Goal: Book appointment/travel/reservation

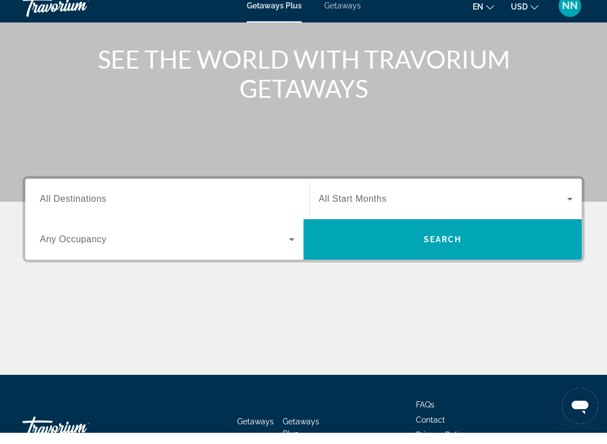
scroll to position [130, 0]
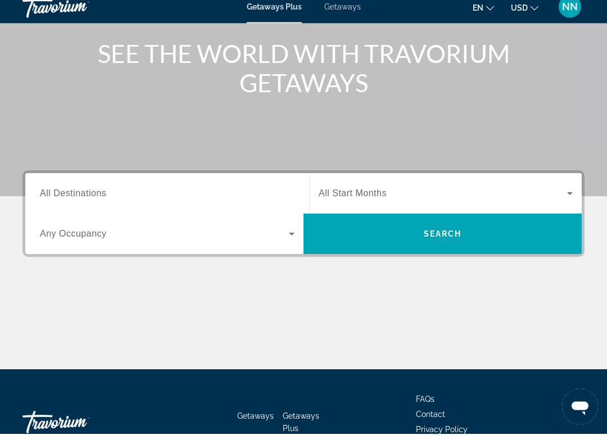
click at [90, 199] on span "All Destinations" at bounding box center [73, 204] width 66 height 10
click at [90, 198] on input "Destination All Destinations" at bounding box center [167, 204] width 254 height 13
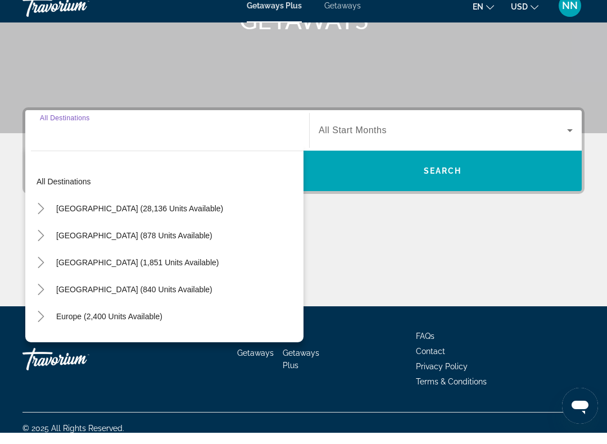
scroll to position [203, 0]
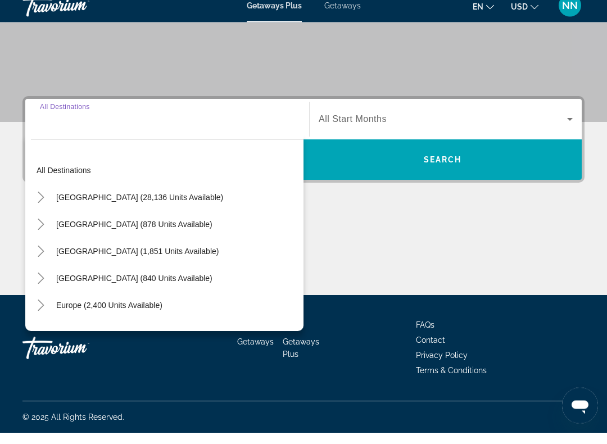
click at [42, 203] on icon "Toggle United States (28,136 units available)" at bounding box center [40, 208] width 11 height 11
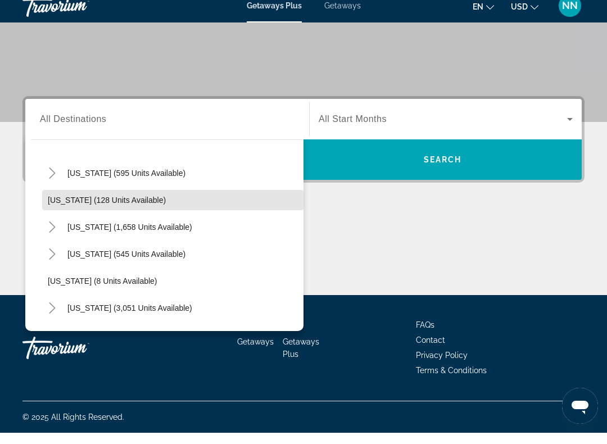
scroll to position [59, 0]
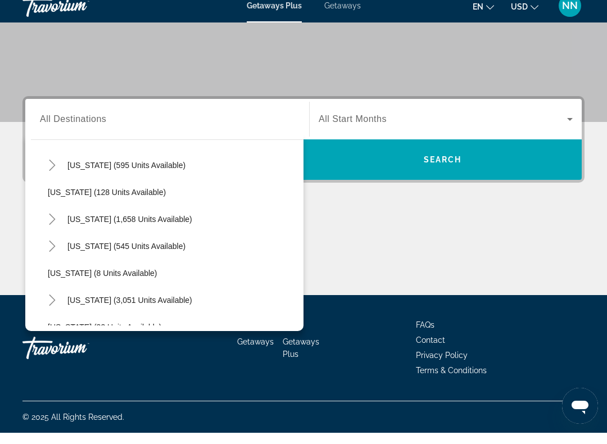
click at [52, 306] on icon "Toggle Florida (3,051 units available)" at bounding box center [52, 311] width 11 height 11
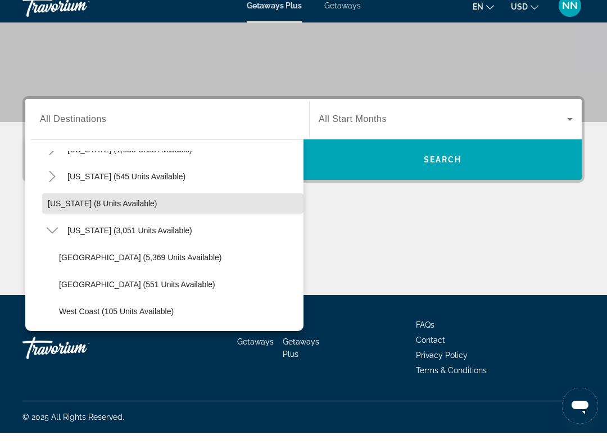
scroll to position [130, 0]
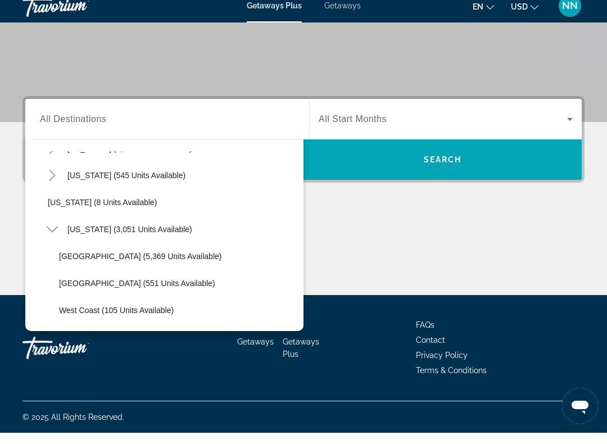
click at [130, 263] on span "Orlando & Disney Area (5,369 units available)" at bounding box center [140, 267] width 162 height 9
type input "**********"
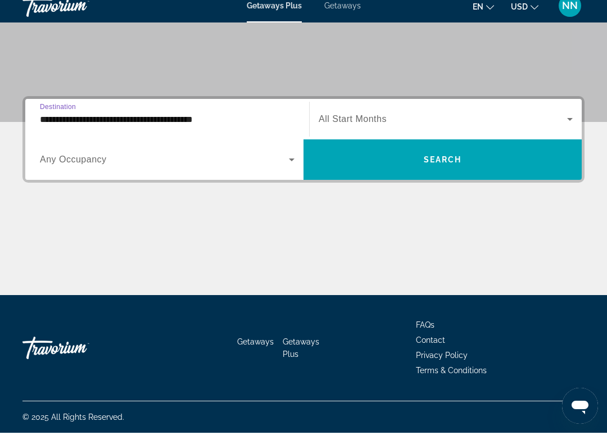
click at [356, 125] on span "All Start Months" at bounding box center [353, 130] width 68 height 10
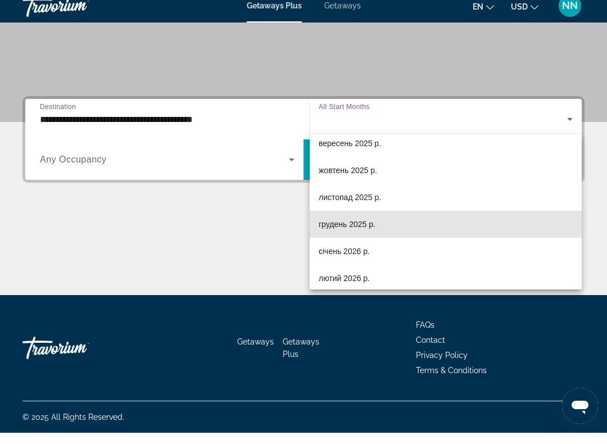
scroll to position [56, 0]
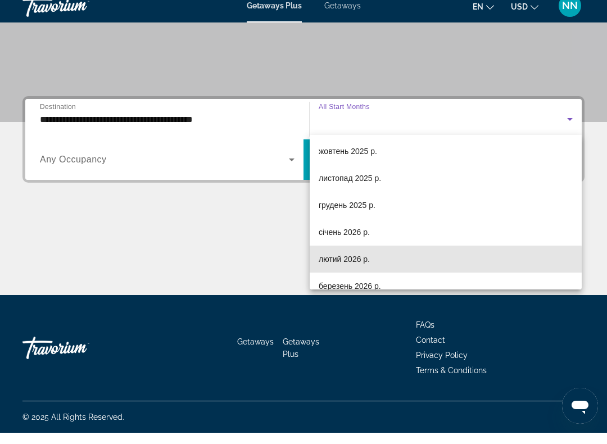
click at [351, 263] on span "лютий 2026 р." at bounding box center [344, 269] width 51 height 13
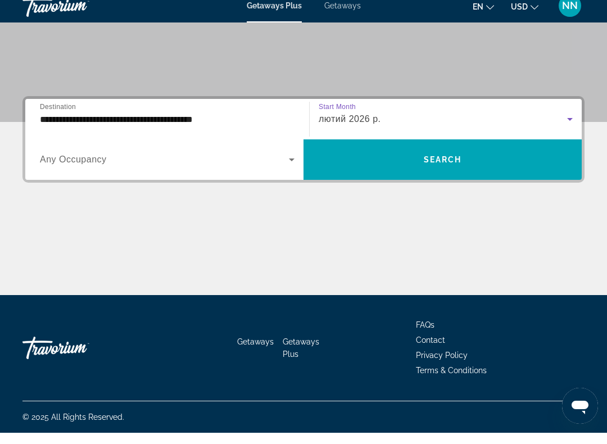
click at [286, 165] on icon "Search widget" at bounding box center [291, 170] width 13 height 13
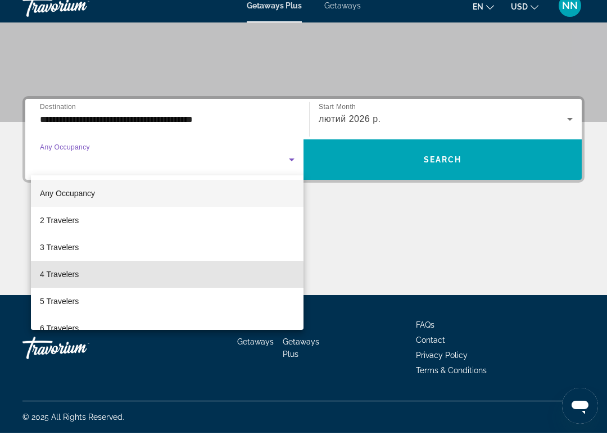
click at [66, 279] on span "4 Travelers" at bounding box center [59, 285] width 39 height 13
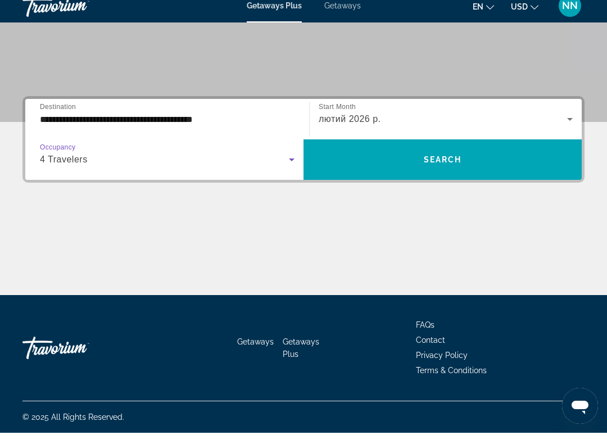
click at [471, 161] on span "Search widget" at bounding box center [442, 170] width 278 height 27
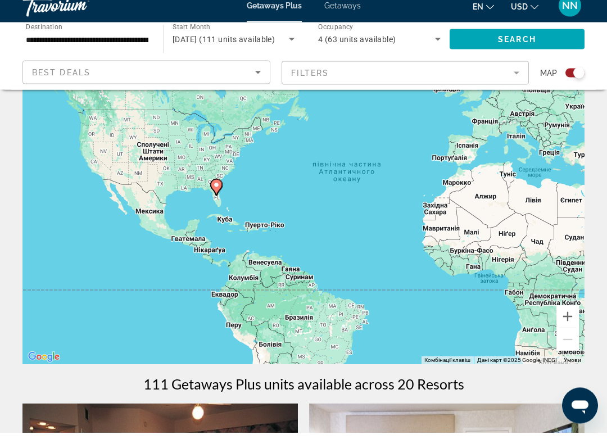
scroll to position [85, 0]
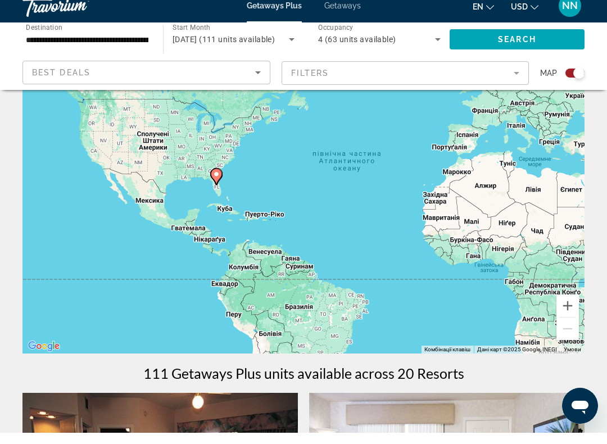
click at [330, 230] on div "Увімкніть режим перетягування за допомогою клавіатури, натиснувши Alt + Enter. …" at bounding box center [303, 196] width 562 height 337
click at [294, 215] on div "Увімкніть режим перетягування за допомогою клавіатури, натиснувши Alt + Enter. …" at bounding box center [303, 196] width 562 height 337
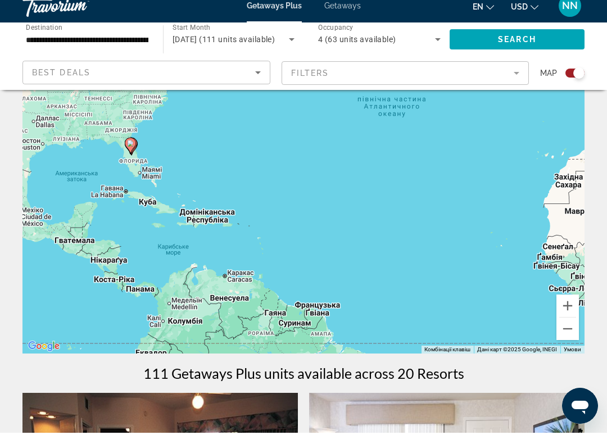
scroll to position [86, 0]
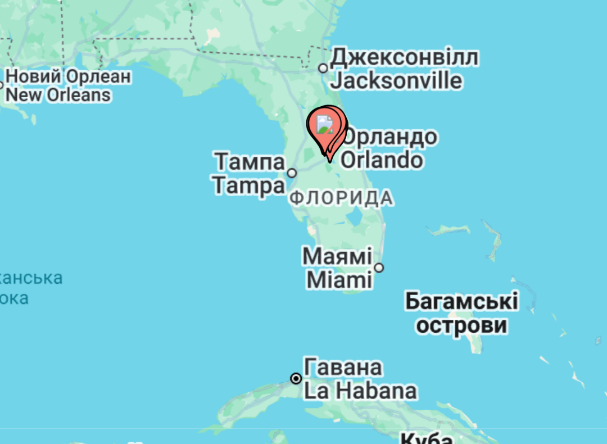
click at [126, 52] on div "Увімкніть режим перетягування за допомогою клавіатури, натиснувши Alt + Enter. …" at bounding box center [303, 194] width 562 height 337
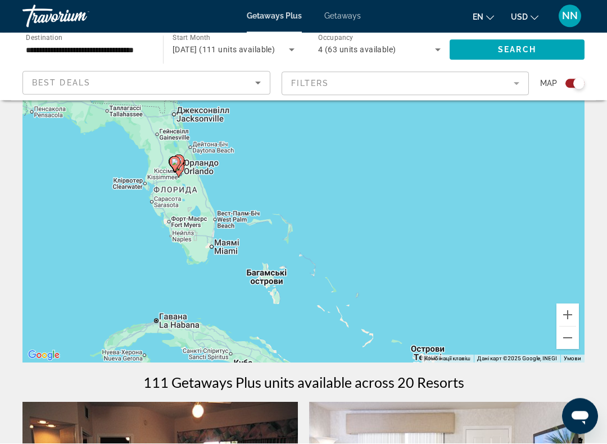
click at [209, 173] on div "Увімкніть режим перетягування за допомогою клавіатури, натиснувши Alt + Enter. …" at bounding box center [303, 194] width 562 height 337
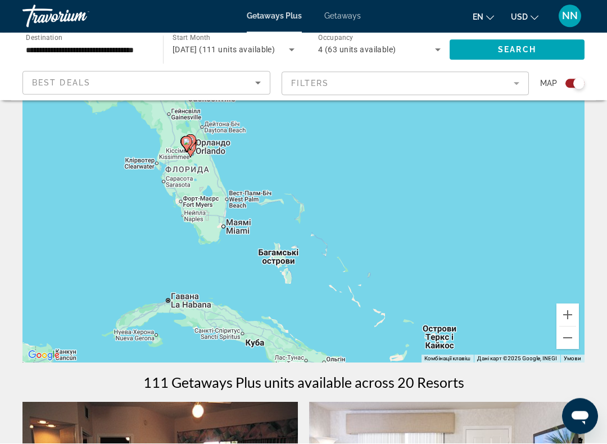
click at [202, 193] on div "Увімкніть режим перетягування за допомогою клавіатури, натиснувши Alt + Enter. …" at bounding box center [303, 194] width 562 height 337
click at [212, 194] on div "Увімкніть режим перетягування за допомогою клавіатури, натиснувши Alt + Enter. …" at bounding box center [303, 194] width 562 height 337
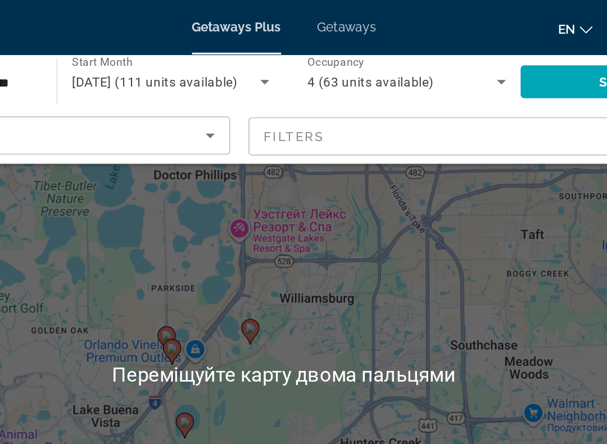
scroll to position [49, 0]
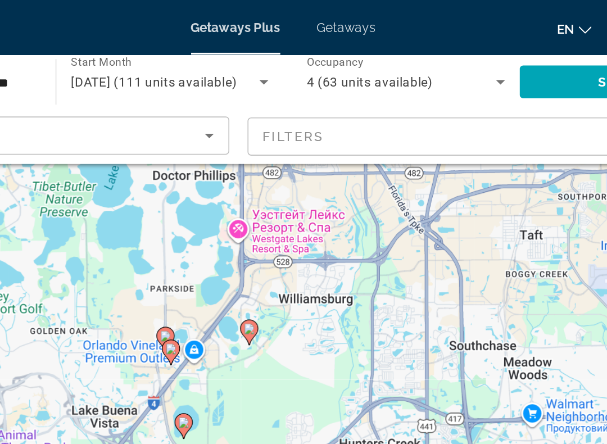
click at [182, 144] on div "Увімкніть режим перетягування за допомогою клавіатури, натиснувши Alt + Enter. …" at bounding box center [303, 231] width 562 height 337
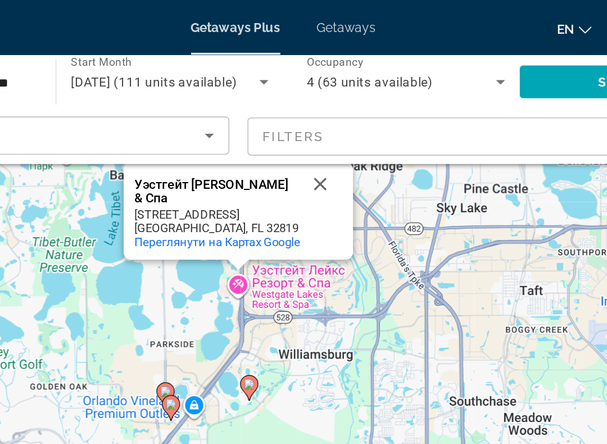
click at [212, 113] on div "Уэстгейт Лейкс Резорт & Спа" at bounding box center [262, 118] width 101 height 17
click at [178, 181] on div "Увімкніть режим перетягування за допомогою клавіатури, натиснувши Alt + Enter. …" at bounding box center [303, 231] width 562 height 337
click at [145, 178] on div "Увімкніть режим перетягування за допомогою клавіатури, натиснувши Alt + Enter. …" at bounding box center [303, 231] width 562 height 337
click at [212, 110] on div "Уэстгейт Лейкс Резорт & Спа" at bounding box center [262, 118] width 101 height 17
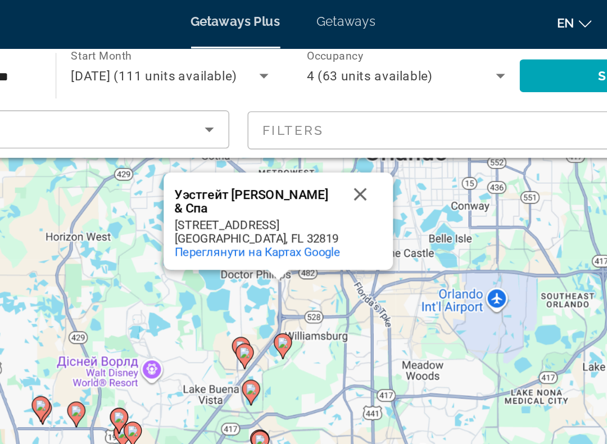
click at [338, 118] on button "Закрити" at bounding box center [351, 123] width 27 height 27
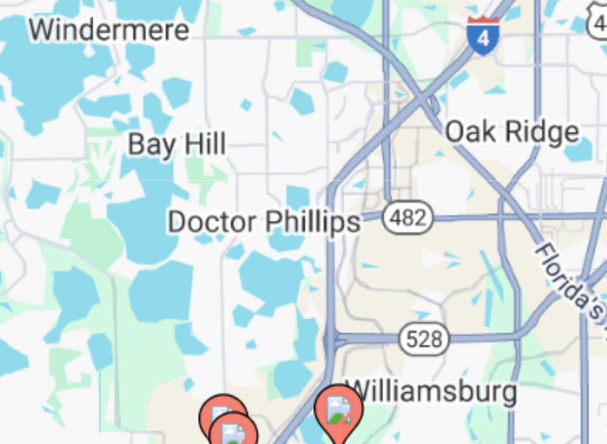
click at [72, 68] on div "Увімкніть режим перетягування за допомогою клавіатури, натиснувши Alt + Enter. …" at bounding box center [303, 231] width 562 height 337
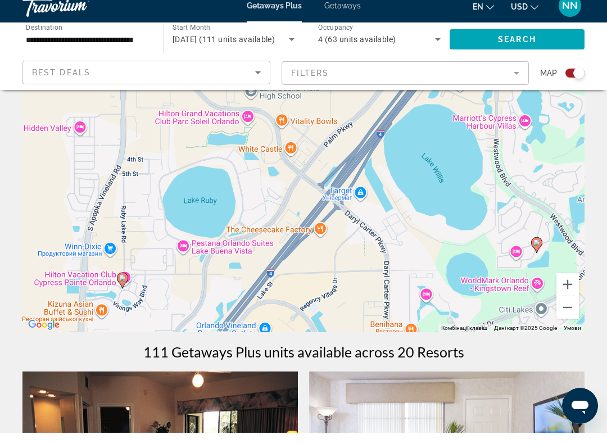
scroll to position [111, 0]
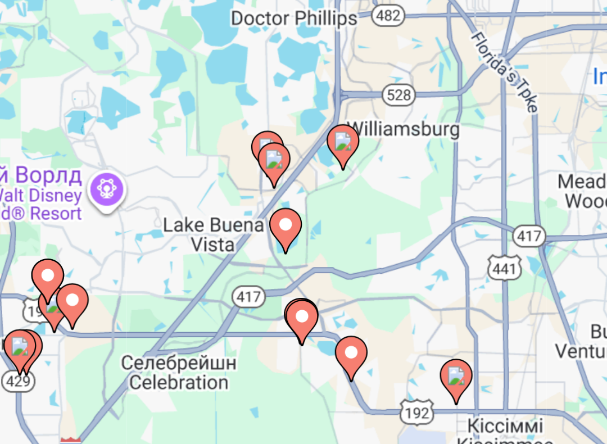
click at [135, 74] on div "Увімкніть режим перетягування за допомогою клавіатури, натиснувши Alt + Enter. …" at bounding box center [303, 170] width 562 height 337
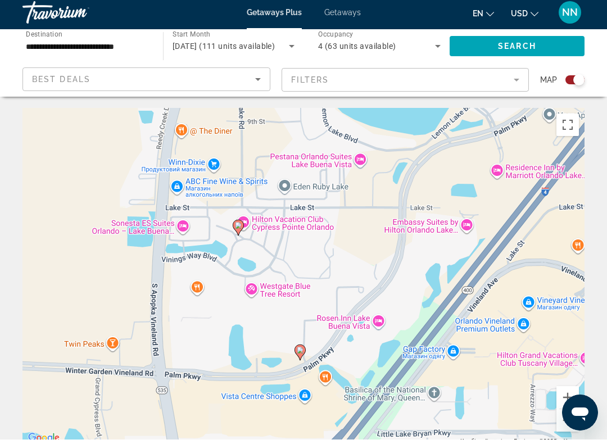
scroll to position [6, 0]
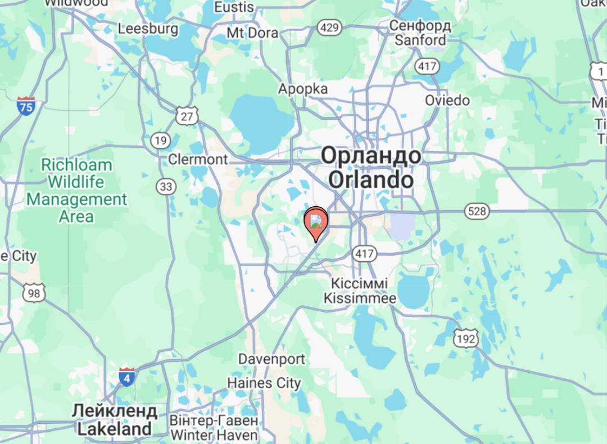
click at [165, 130] on div "Увімкніть режим перетягування за допомогою клавіатури, натиснувши Alt + Enter. …" at bounding box center [303, 275] width 562 height 337
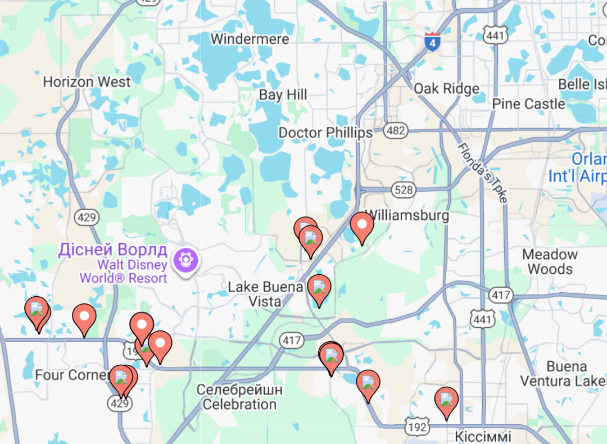
click at [171, 128] on div "Увімкніть режим перетягування за допомогою клавіатури, натиснувши Alt + Enter. …" at bounding box center [303, 227] width 562 height 337
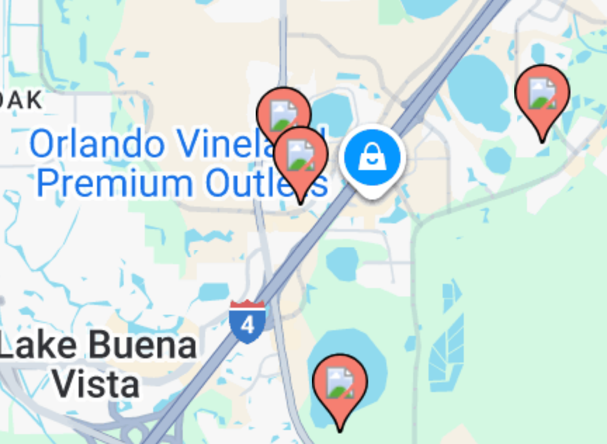
click at [81, 59] on div "Увімкніть режим перетягування за допомогою клавіатури, натиснувши Alt + Enter. …" at bounding box center [303, 227] width 562 height 337
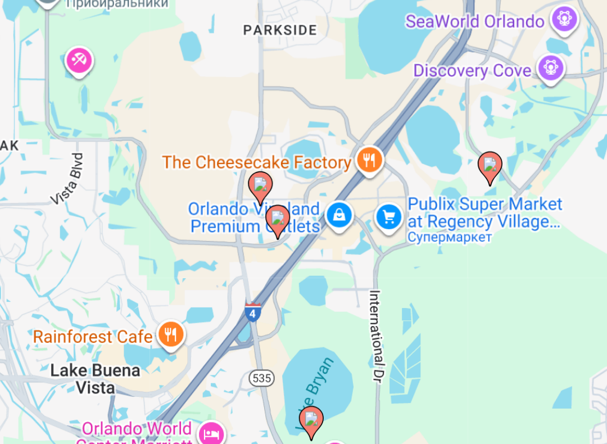
type input "**********"
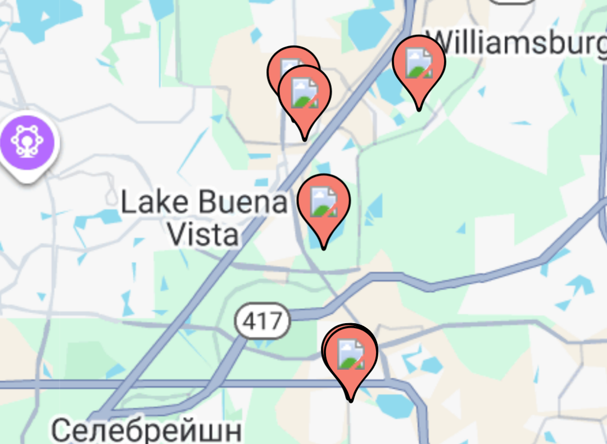
click at [84, 59] on div "Увімкніть режим перетягування за допомогою клавіатури, натиснувши Alt + Enter. …" at bounding box center [303, 227] width 562 height 337
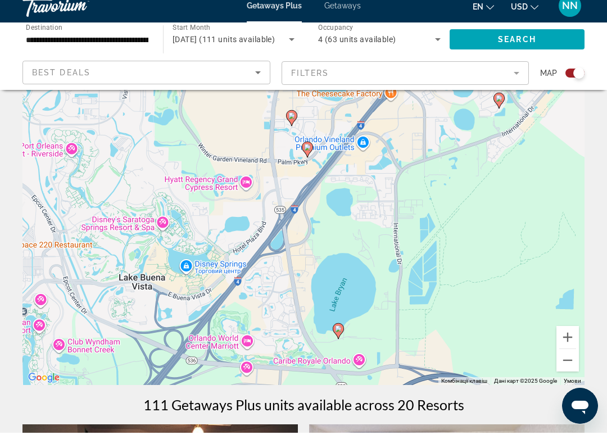
click at [296, 122] on icon "Main content" at bounding box center [292, 129] width 10 height 15
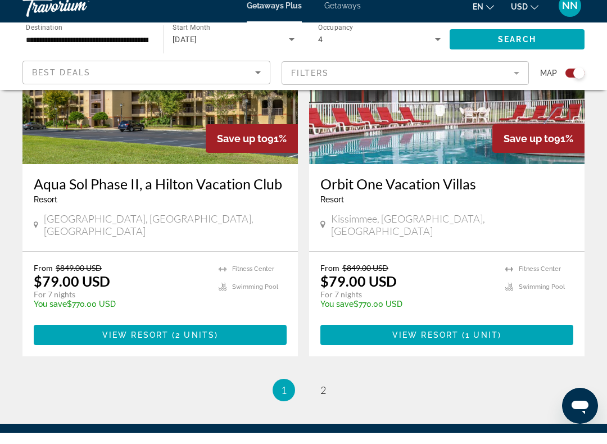
scroll to position [2554, 0]
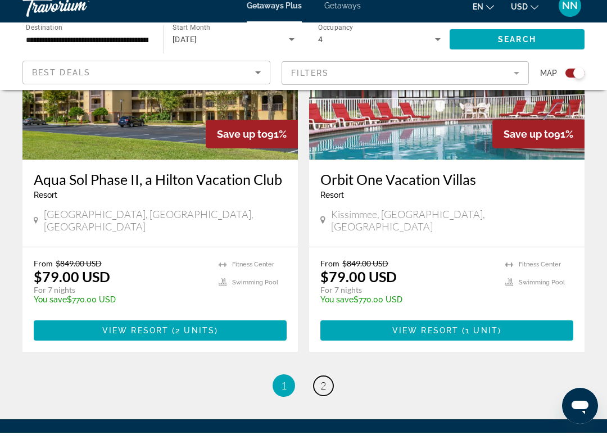
click at [323, 390] on span "2" at bounding box center [323, 396] width 6 height 12
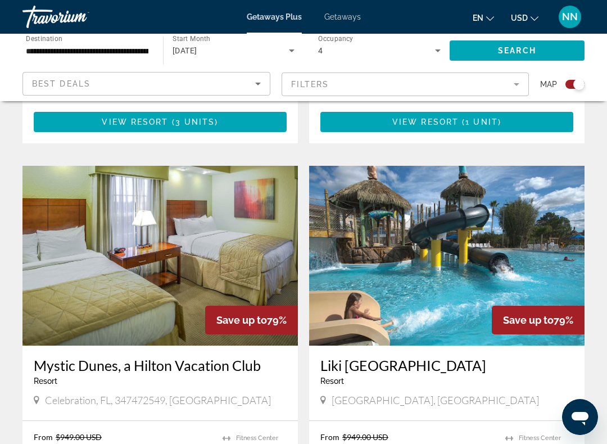
scroll to position [1507, 0]
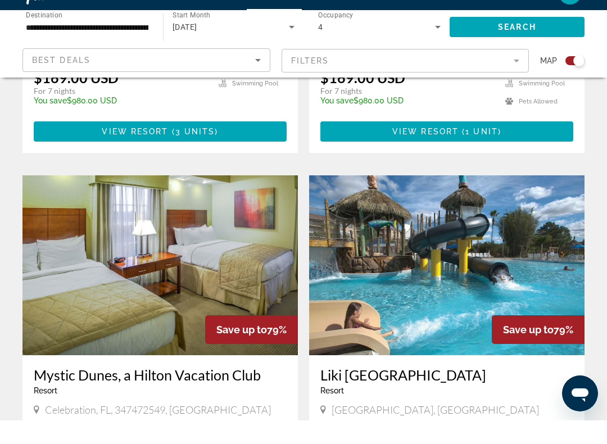
click at [239, 208] on img "Main content" at bounding box center [159, 289] width 275 height 180
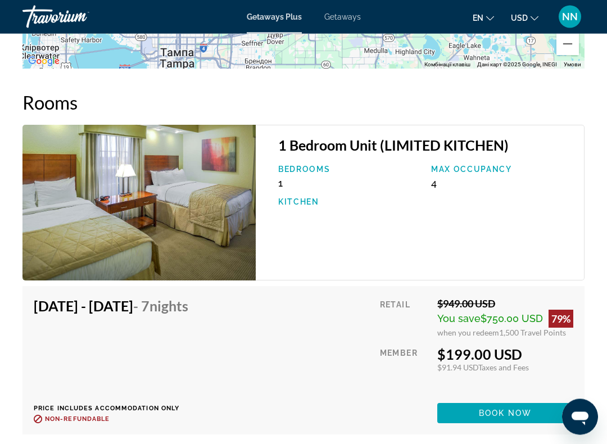
scroll to position [1999, 0]
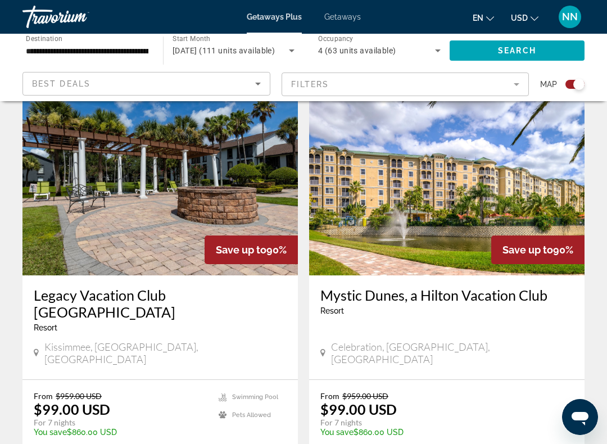
scroll to position [393, 0]
click at [183, 188] on img "Main content" at bounding box center [159, 186] width 275 height 180
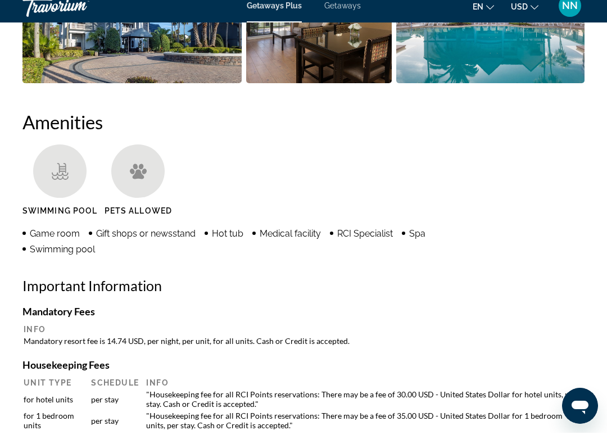
scroll to position [1018, 0]
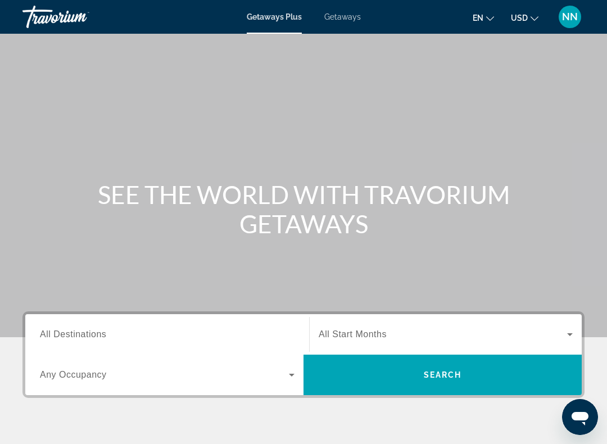
click at [353, 18] on span "Getaways" at bounding box center [342, 16] width 37 height 9
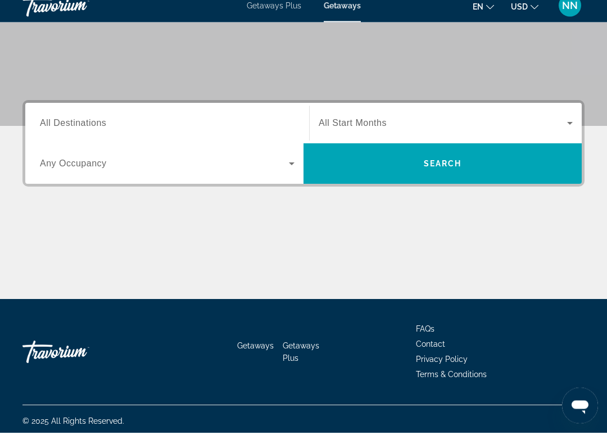
scroll to position [204, 0]
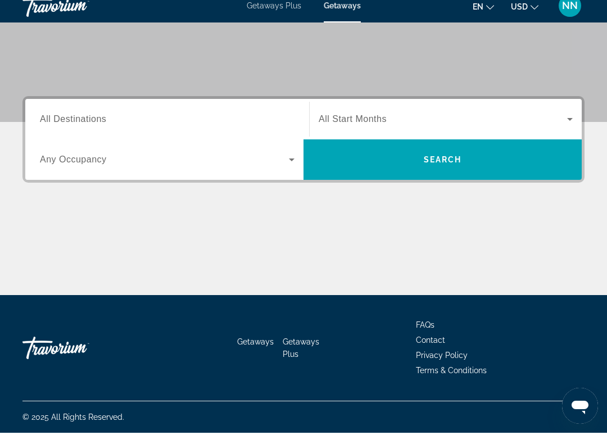
click at [85, 125] on span "All Destinations" at bounding box center [73, 130] width 66 height 10
click at [85, 124] on input "Destination All Destinations" at bounding box center [167, 130] width 254 height 13
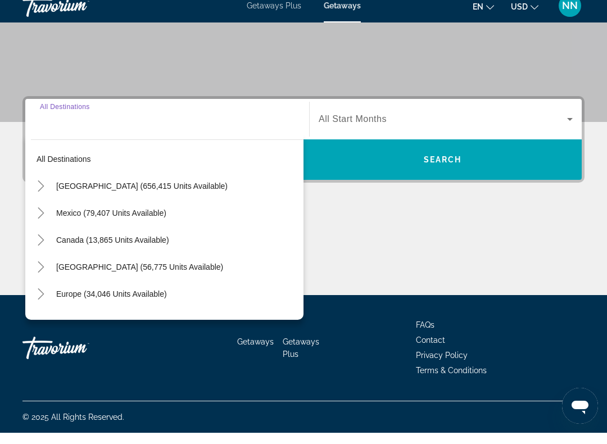
click at [36, 192] on icon "Toggle United States (656,415 units available)" at bounding box center [40, 197] width 11 height 11
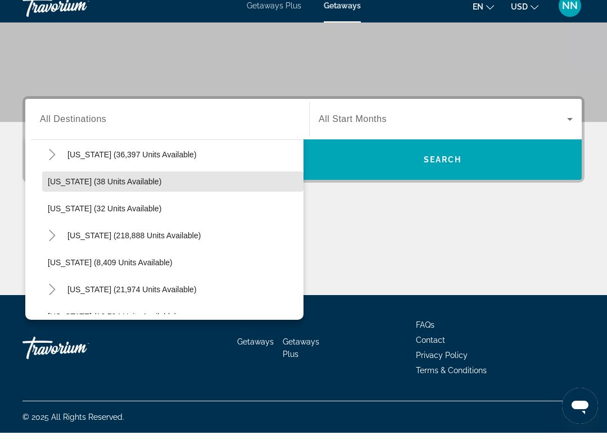
scroll to position [167, 0]
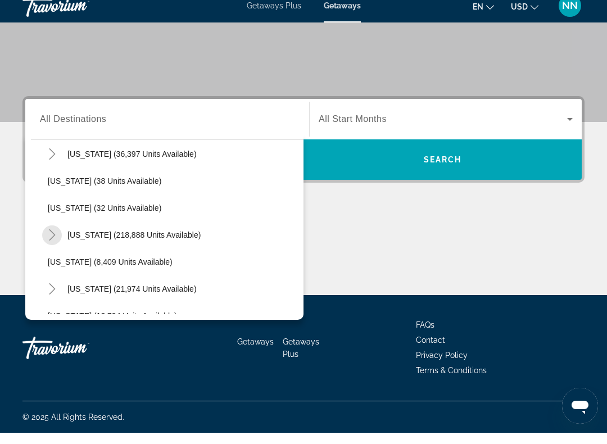
click at [58, 238] on mat-icon "Toggle Florida (218,888 units available)" at bounding box center [52, 247] width 20 height 20
click at [375, 125] on span "All Start Months" at bounding box center [353, 130] width 68 height 10
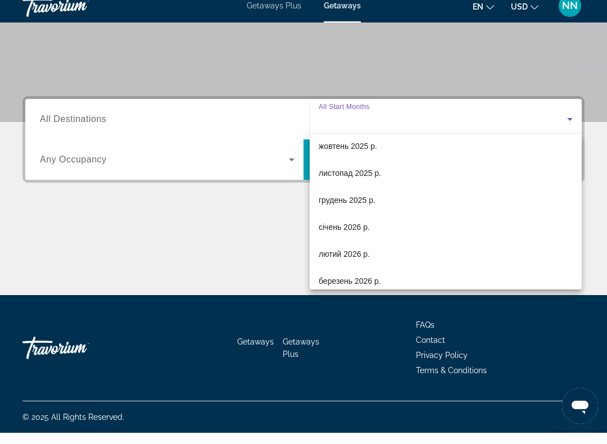
scroll to position [65, 0]
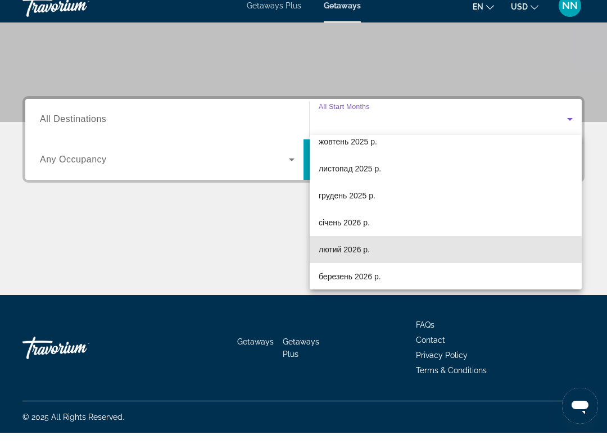
click at [343, 254] on span "лютий 2026 р." at bounding box center [344, 260] width 51 height 13
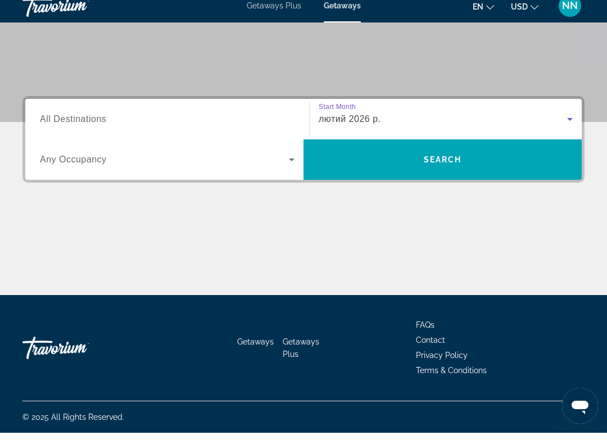
click at [291, 166] on icon "Search widget" at bounding box center [291, 170] width 13 height 13
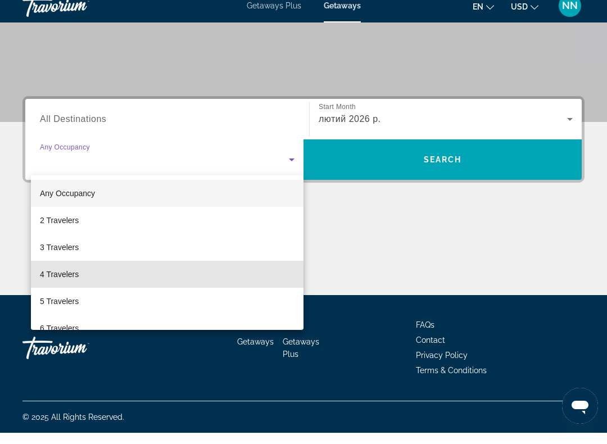
click at [78, 279] on span "4 Travelers" at bounding box center [59, 285] width 39 height 13
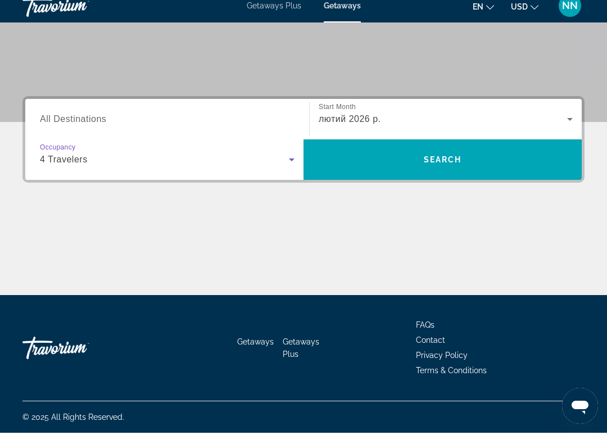
click at [467, 162] on span "Search widget" at bounding box center [442, 170] width 278 height 27
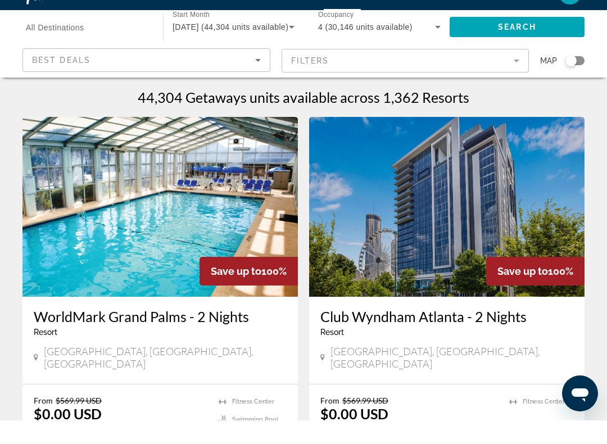
click at [258, 77] on icon "Sort by" at bounding box center [257, 83] width 13 height 13
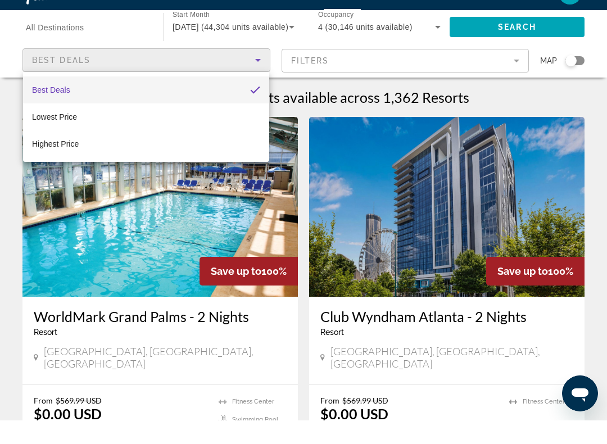
click at [392, 60] on div at bounding box center [303, 222] width 607 height 444
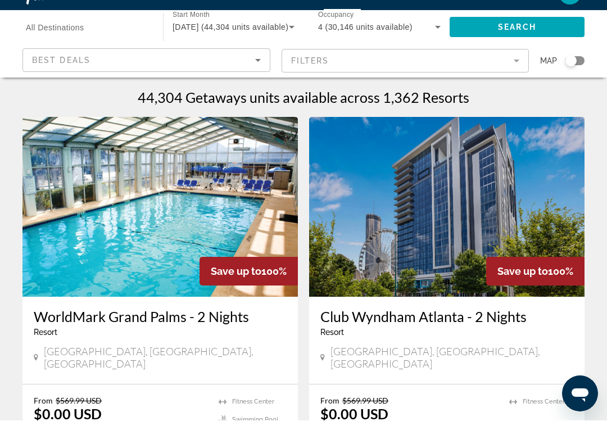
click at [511, 72] on mat-form-field "Filters" at bounding box center [405, 84] width 248 height 24
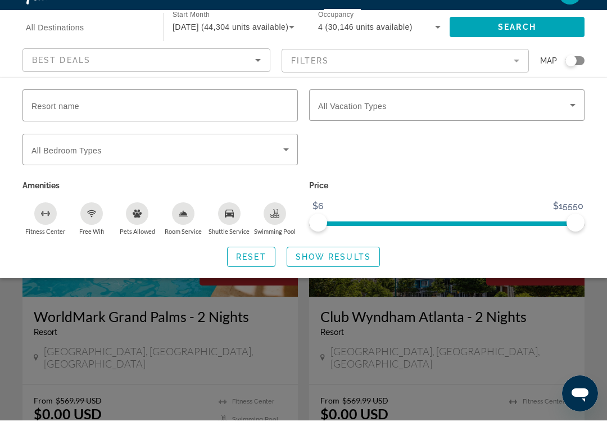
click at [247, 122] on input "Resort name" at bounding box center [159, 128] width 257 height 13
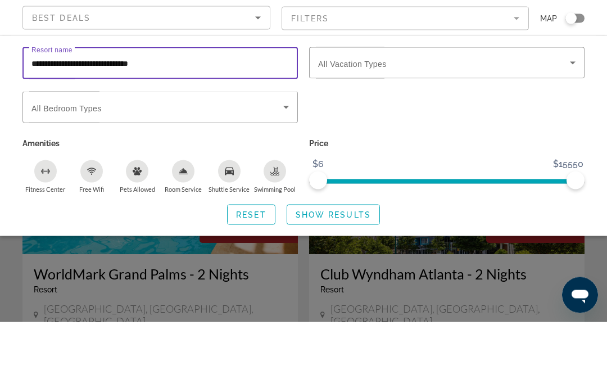
type input "**********"
click at [283, 166] on icon "Search widget" at bounding box center [285, 172] width 13 height 13
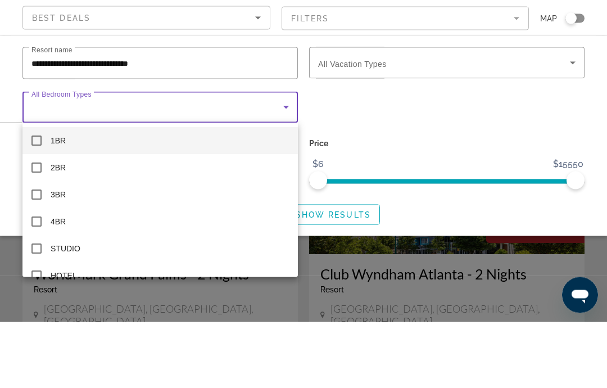
scroll to position [66, 0]
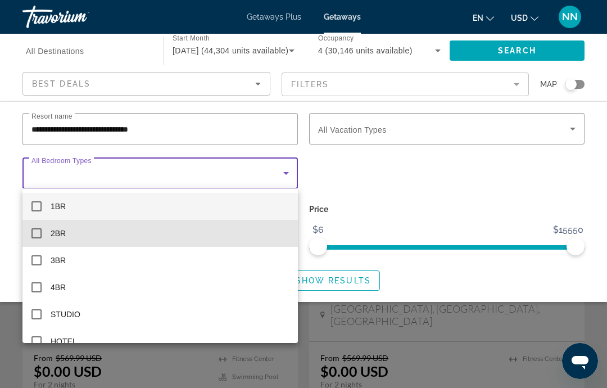
click at [35, 235] on mat-pseudo-checkbox at bounding box center [36, 233] width 10 height 10
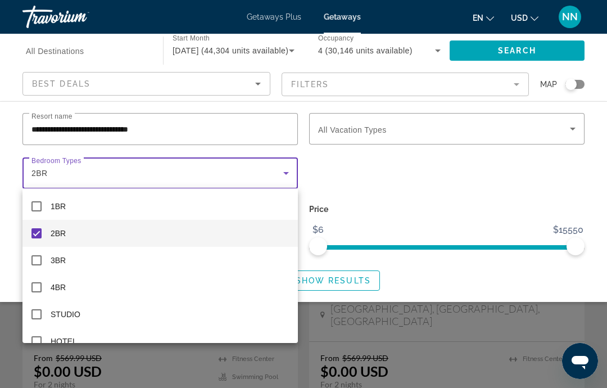
click at [570, 131] on div at bounding box center [303, 194] width 607 height 388
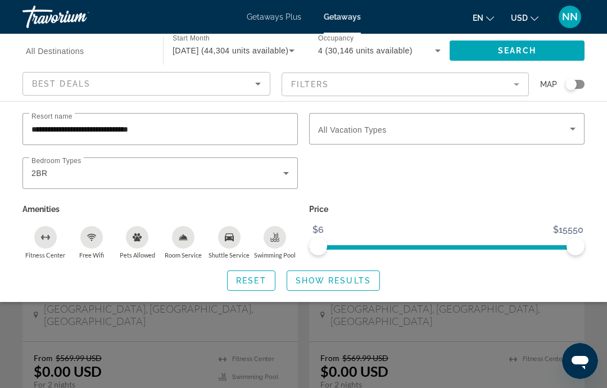
click at [571, 128] on icon "Search widget" at bounding box center [573, 129] width 6 height 3
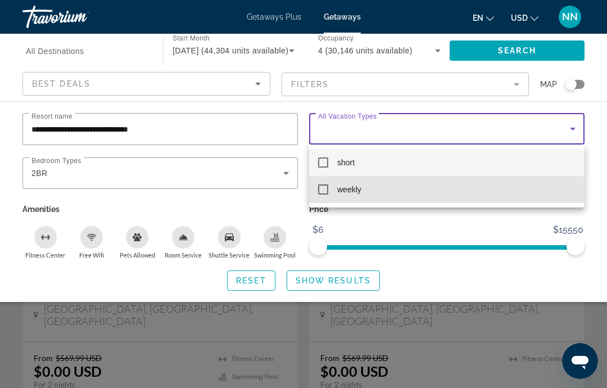
click at [325, 197] on mat-option "weekly" at bounding box center [446, 189] width 275 height 27
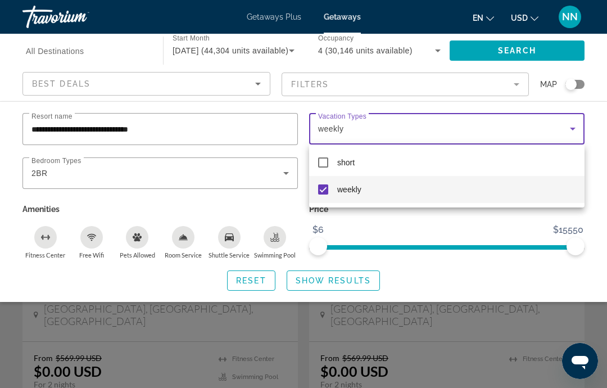
click at [249, 284] on div at bounding box center [303, 194] width 607 height 388
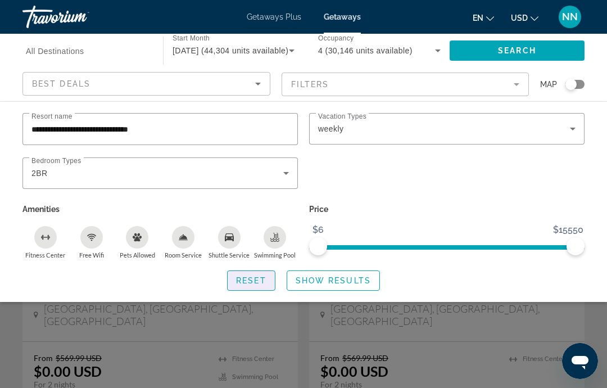
click at [253, 278] on span "Reset" at bounding box center [251, 280] width 30 height 9
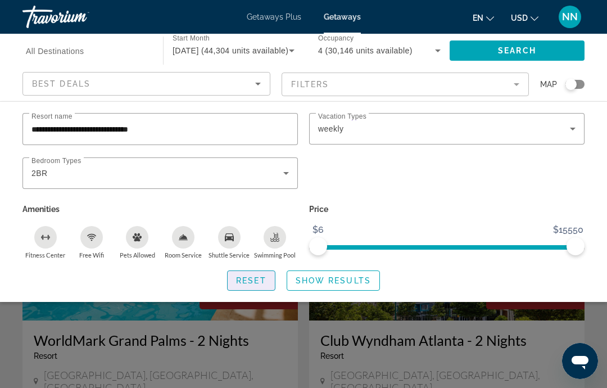
scroll to position [45, 0]
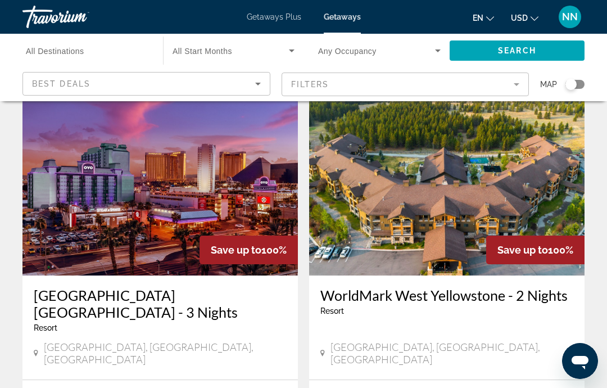
click at [253, 84] on icon "Sort by" at bounding box center [257, 83] width 13 height 13
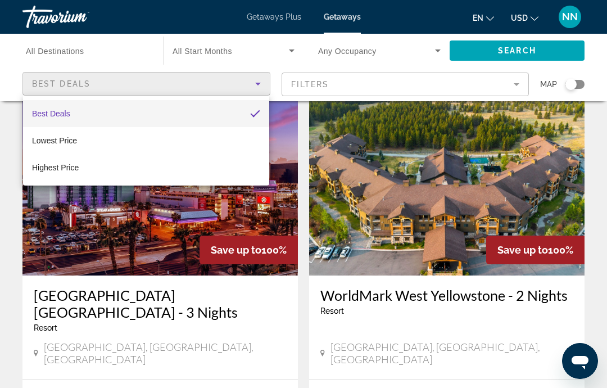
click at [515, 85] on div at bounding box center [303, 194] width 607 height 388
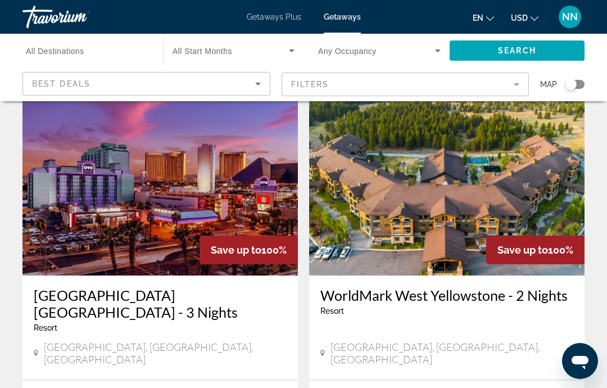
click at [207, 44] on span "Search widget" at bounding box center [230, 50] width 116 height 13
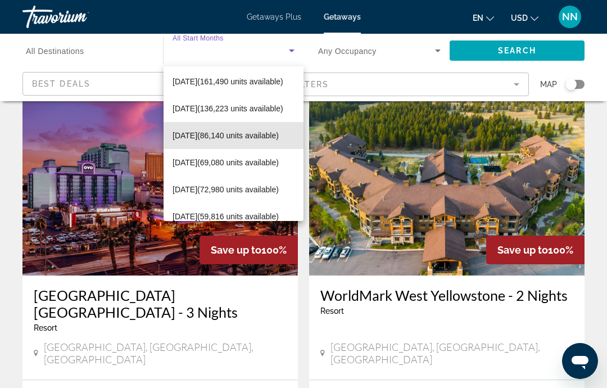
scroll to position [58, 0]
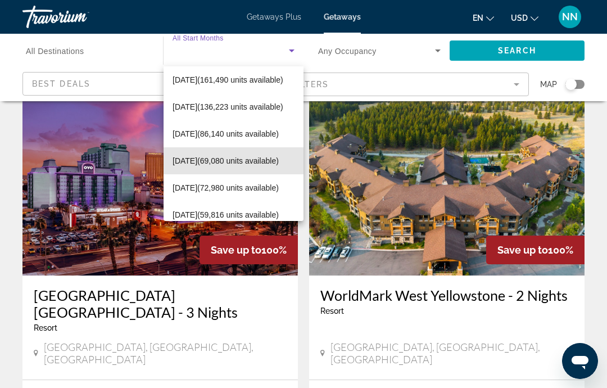
click at [233, 156] on span "[DATE] (69,080 units available)" at bounding box center [225, 160] width 106 height 13
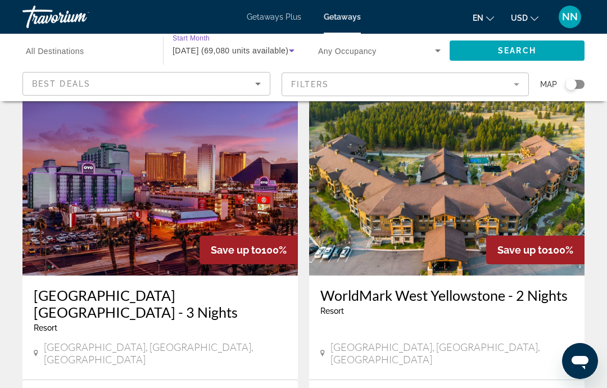
click at [67, 47] on span "All Destinations" at bounding box center [55, 51] width 58 height 9
click at [67, 47] on input "Destination All Destinations" at bounding box center [87, 50] width 122 height 13
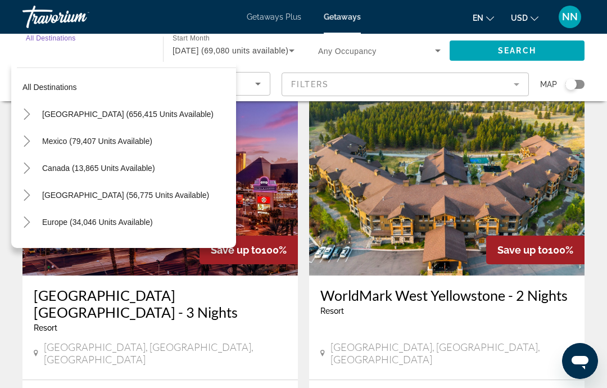
click at [27, 112] on icon "Toggle United States (656,415 units available)" at bounding box center [27, 113] width 6 height 11
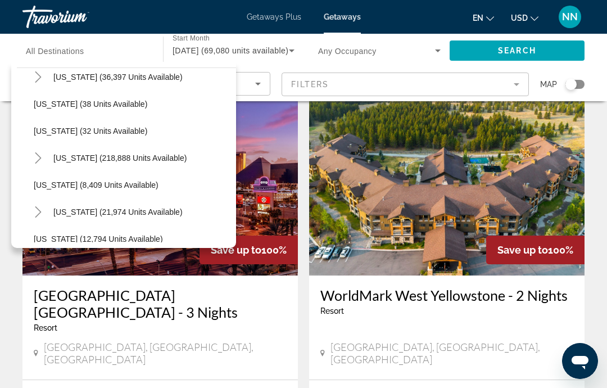
scroll to position [172, 0]
click at [69, 163] on span "Search widget" at bounding box center [142, 157] width 188 height 27
type input "**********"
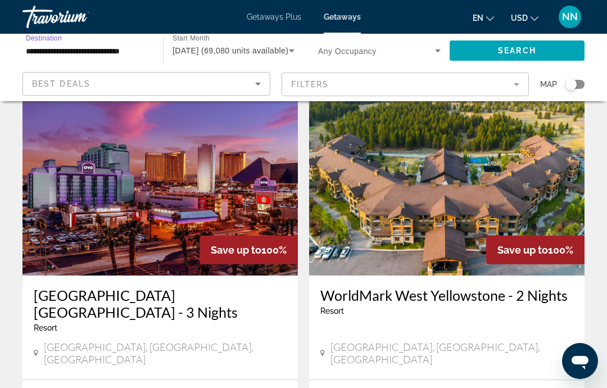
click at [433, 51] on icon "Search widget" at bounding box center [437, 50] width 13 height 13
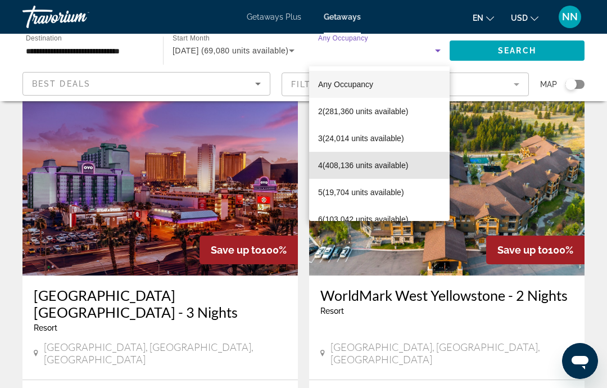
click at [334, 170] on span "4 (408,136 units available)" at bounding box center [363, 164] width 90 height 13
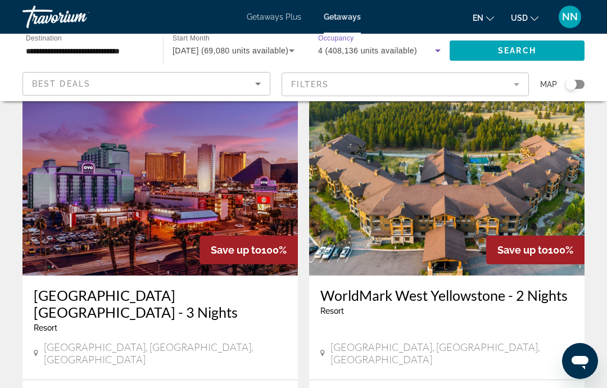
click at [525, 47] on span "Search" at bounding box center [517, 50] width 38 height 9
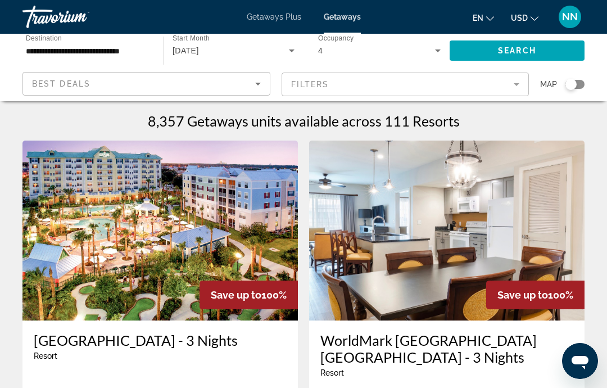
click at [510, 127] on div "8,357 Getaways units available across 111 Resorts" at bounding box center [303, 120] width 562 height 17
click at [519, 124] on div "8,357 Getaways units available across 111 Resorts" at bounding box center [303, 120] width 562 height 17
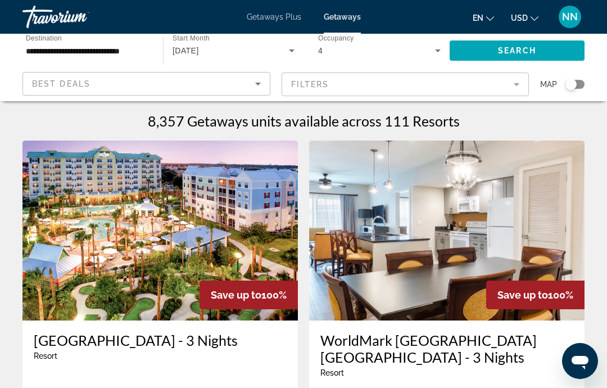
click at [522, 125] on div "8,357 Getaways units available across 111 Resorts" at bounding box center [303, 120] width 562 height 17
click at [516, 122] on div "8,357 Getaways units available across 111 Resorts" at bounding box center [303, 120] width 562 height 17
click at [515, 125] on div "8,357 Getaways units available across 111 Resorts" at bounding box center [303, 120] width 562 height 17
click at [340, 127] on h1 "8,357 Getaways units available across 111 Resorts" at bounding box center [304, 120] width 312 height 17
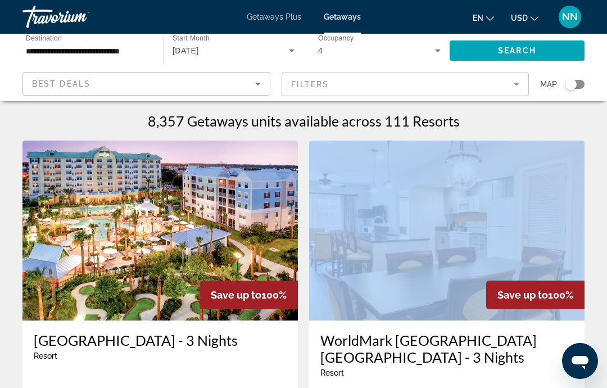
click at [521, 126] on div "8,357 Getaways units available across 111 Resorts" at bounding box center [303, 120] width 562 height 17
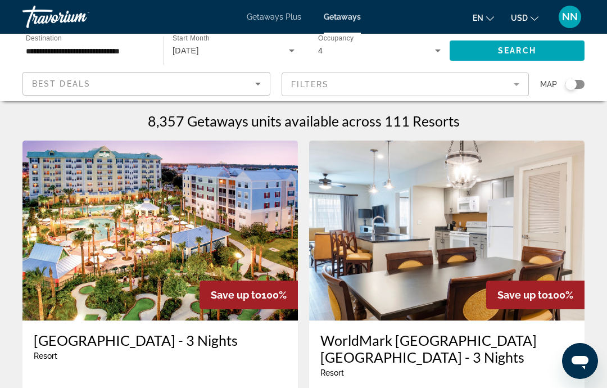
click at [494, 121] on div "8,357 Getaways units available across 111 Resorts" at bounding box center [303, 120] width 562 height 17
click at [514, 120] on div "8,357 Getaways units available across 111 Resorts" at bounding box center [303, 120] width 562 height 17
click at [520, 127] on div "8,357 Getaways units available across 111 Resorts" at bounding box center [303, 120] width 562 height 17
click at [399, 87] on mat-form-field "Filters" at bounding box center [405, 84] width 248 height 24
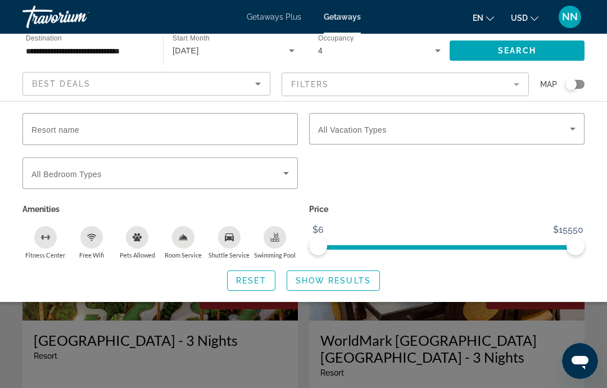
click at [198, 133] on input "Resort name" at bounding box center [159, 128] width 257 height 13
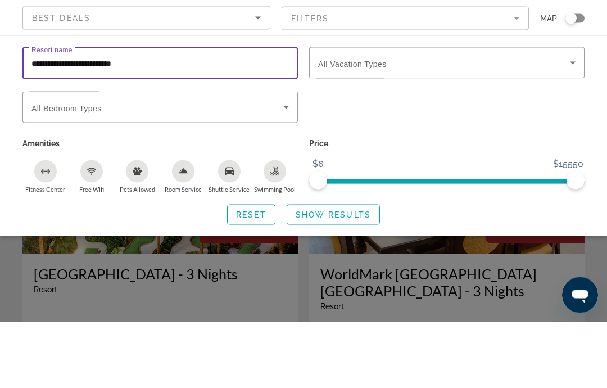
type input "**********"
click at [565, 122] on span "Search widget" at bounding box center [444, 128] width 252 height 13
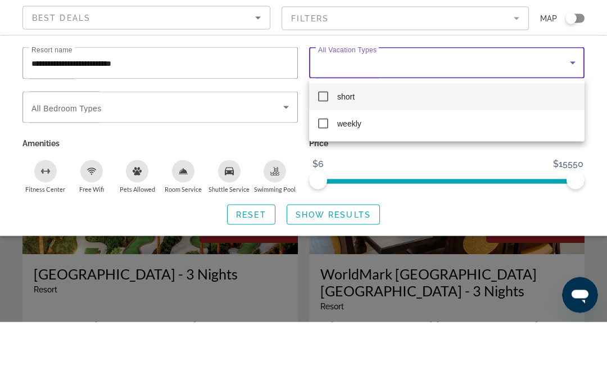
scroll to position [66, 0]
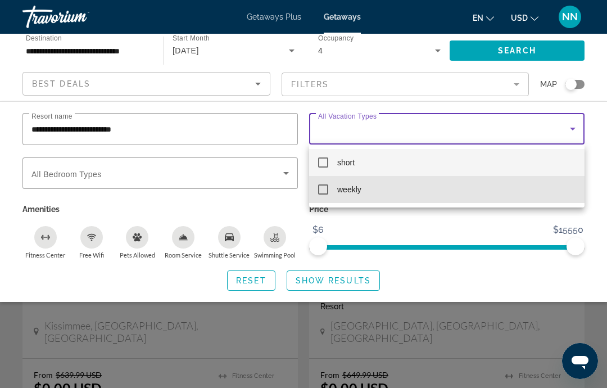
click at [329, 192] on mat-option "weekly" at bounding box center [446, 189] width 275 height 27
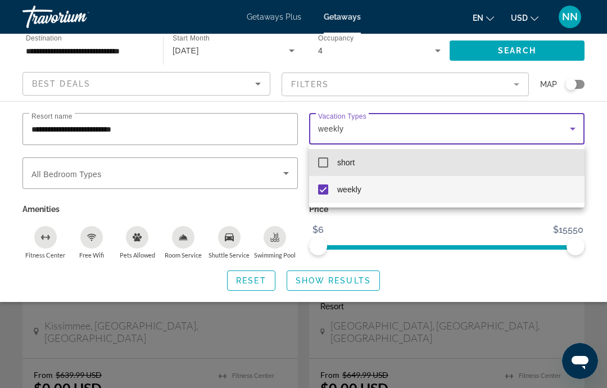
click at [328, 166] on mat-option "short" at bounding box center [446, 162] width 275 height 27
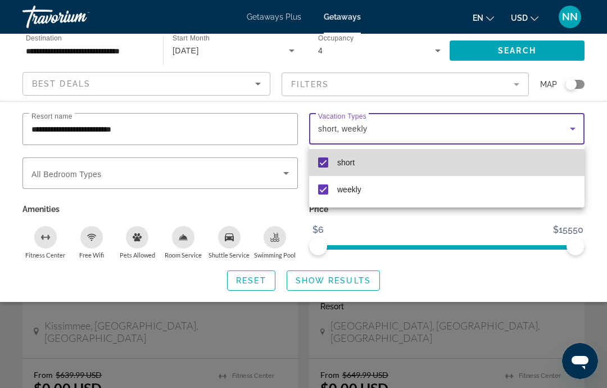
click at [328, 165] on mat-pseudo-checkbox at bounding box center [323, 162] width 10 height 10
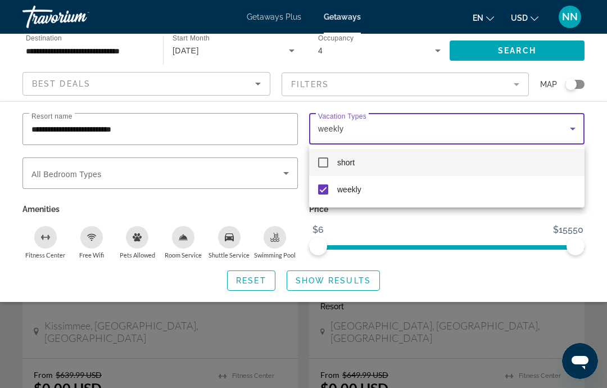
click at [292, 170] on div at bounding box center [303, 194] width 607 height 388
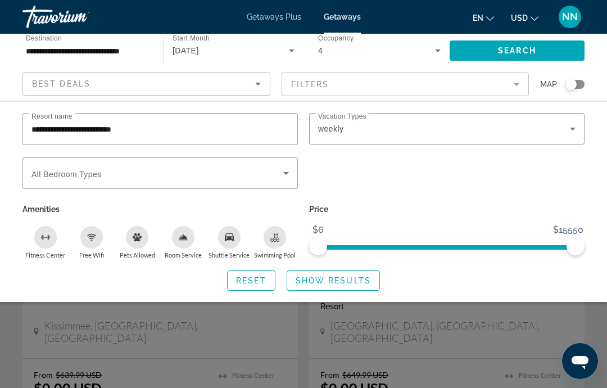
click at [287, 174] on icon "Search widget" at bounding box center [285, 172] width 13 height 13
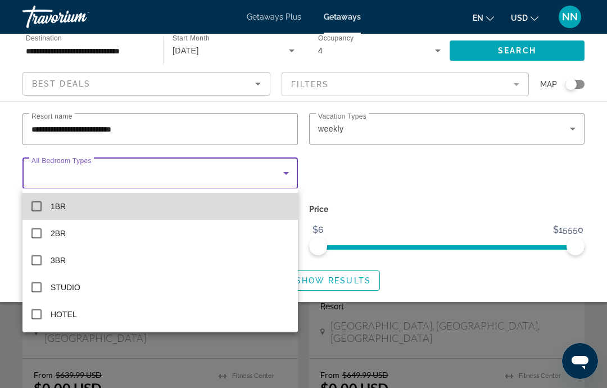
click at [40, 205] on mat-pseudo-checkbox at bounding box center [36, 206] width 10 height 10
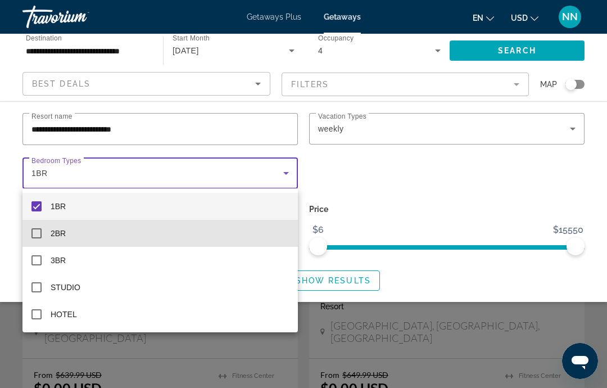
click at [40, 233] on mat-pseudo-checkbox at bounding box center [36, 233] width 10 height 10
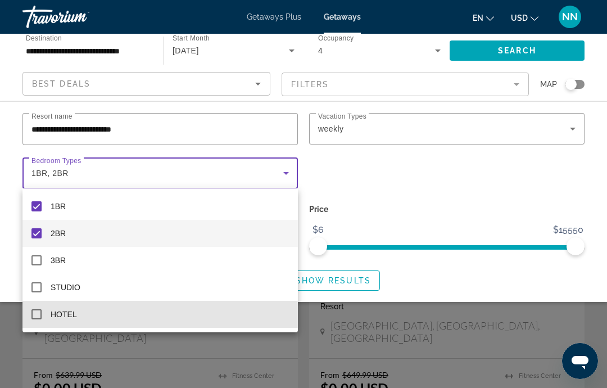
click at [38, 320] on mat-option "HOTEL" at bounding box center [159, 314] width 275 height 27
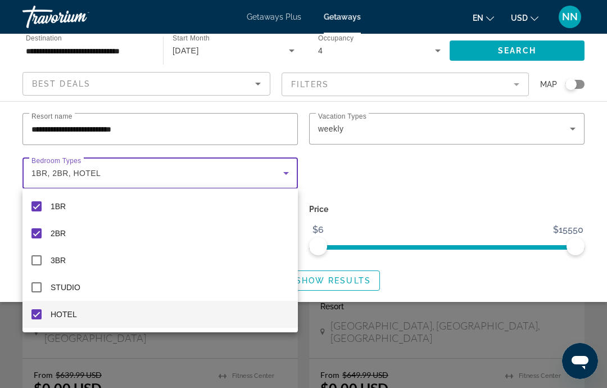
click at [470, 176] on div at bounding box center [303, 194] width 607 height 388
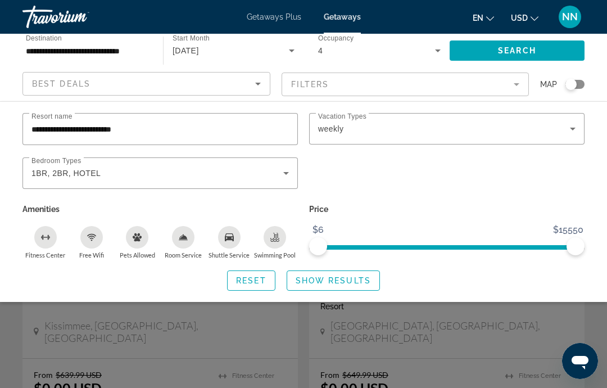
click at [348, 276] on span "Show Results" at bounding box center [332, 280] width 75 height 9
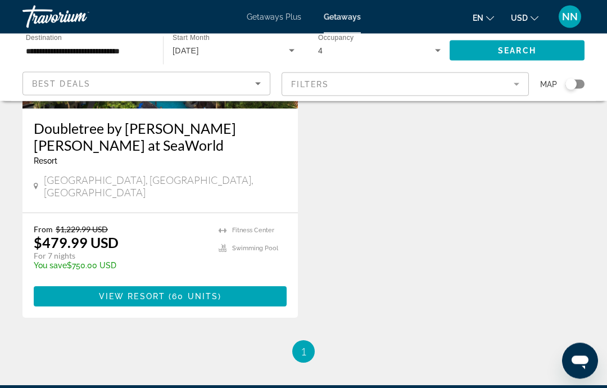
scroll to position [212, 0]
click at [190, 292] on span "60 units" at bounding box center [195, 296] width 46 height 9
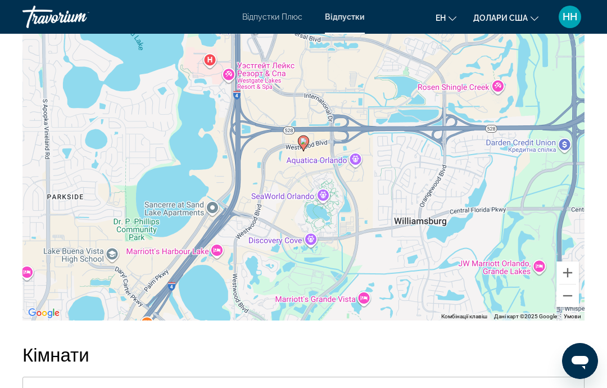
scroll to position [1552, 0]
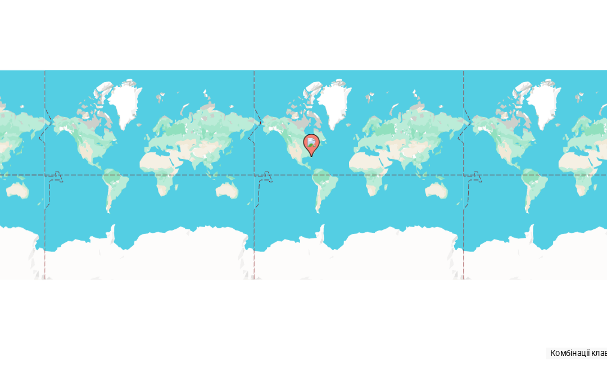
click at [255, 197] on div "Вимкніть режим перетягування за допомогою клавіатури, натиснувши Alt + Enter. П…" at bounding box center [303, 152] width 562 height 337
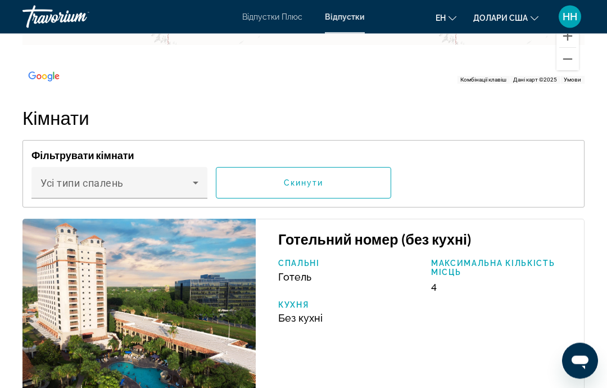
scroll to position [1787, 0]
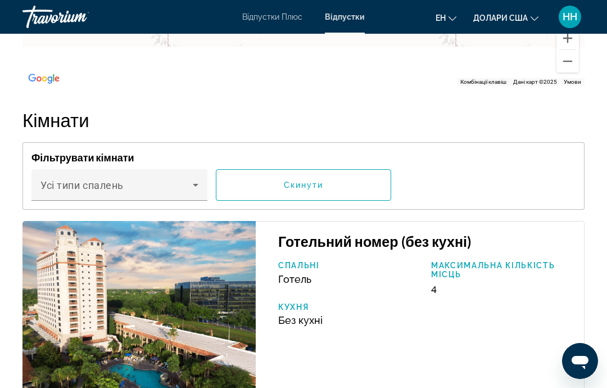
click at [195, 192] on icon "Основний зміст" at bounding box center [195, 184] width 13 height 13
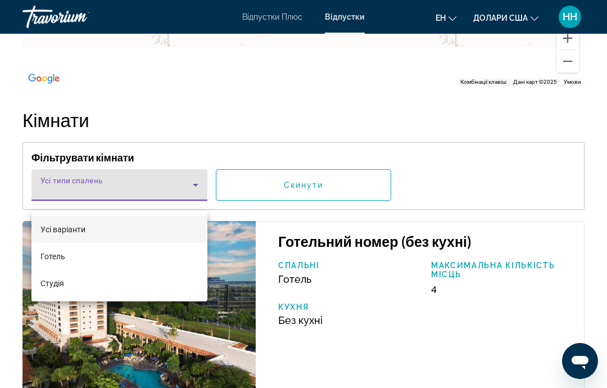
click at [57, 285] on font "Студія" at bounding box center [52, 283] width 24 height 9
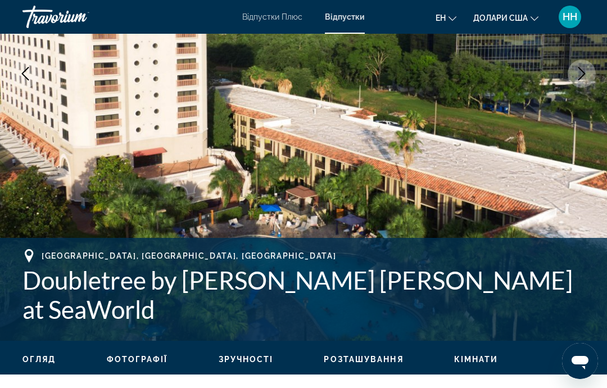
scroll to position [217, 0]
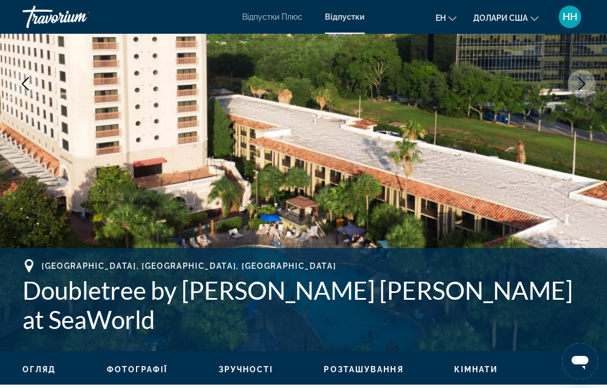
click at [474, 366] on font "Кімнати" at bounding box center [476, 369] width 44 height 9
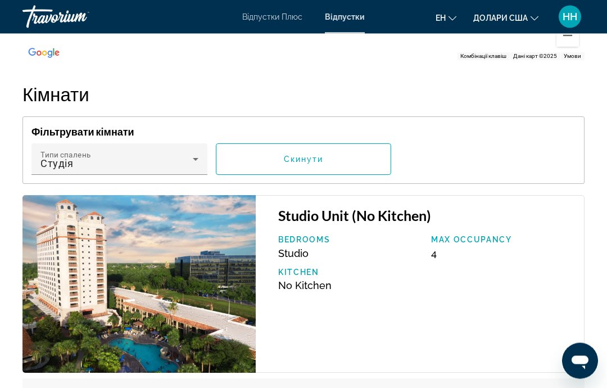
scroll to position [1813, 0]
click at [194, 170] on div "Студія" at bounding box center [119, 163] width 158 height 13
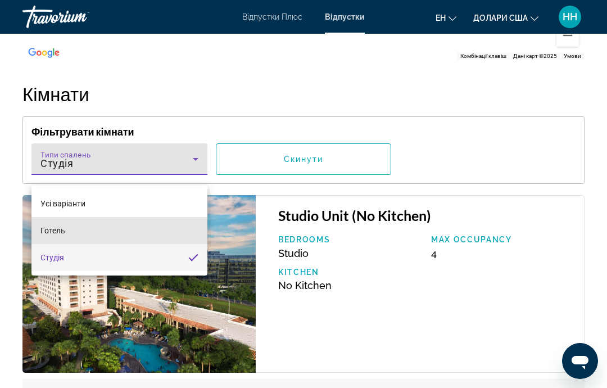
click at [67, 233] on mat-option "Готель" at bounding box center [119, 230] width 176 height 27
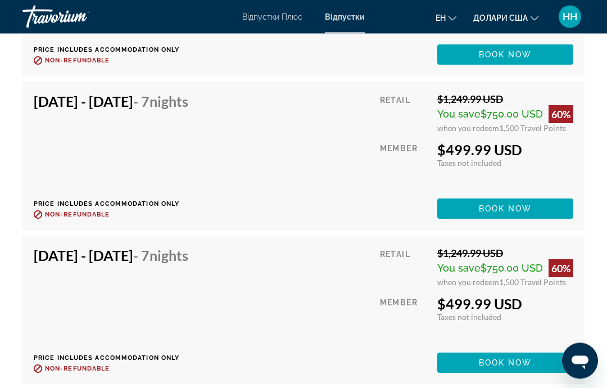
scroll to position [3495, 0]
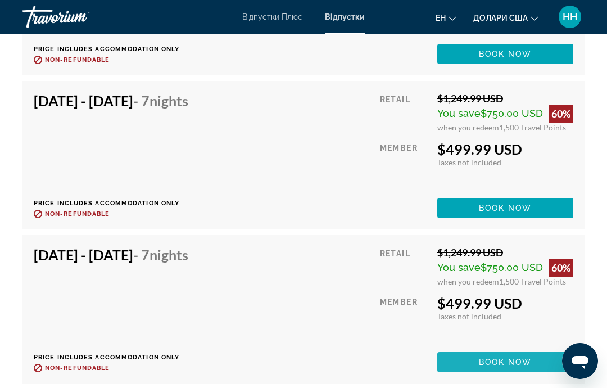
click at [514, 367] on span "Основний зміст" at bounding box center [505, 361] width 136 height 27
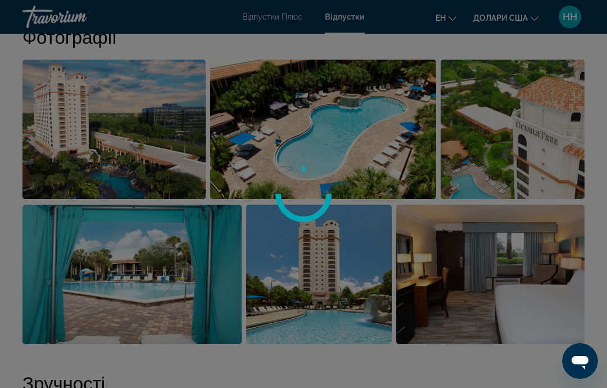
scroll to position [765, 0]
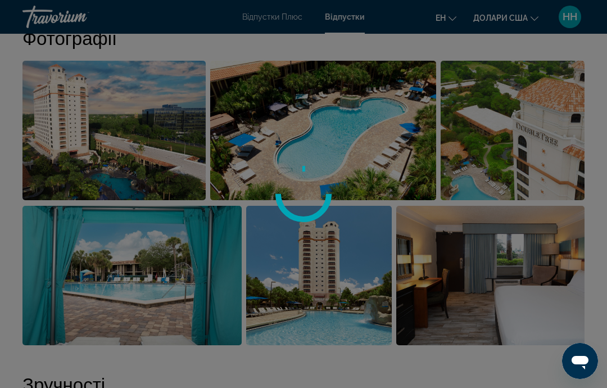
click at [337, 324] on div at bounding box center [303, 194] width 607 height 388
click at [358, 299] on div at bounding box center [303, 194] width 607 height 388
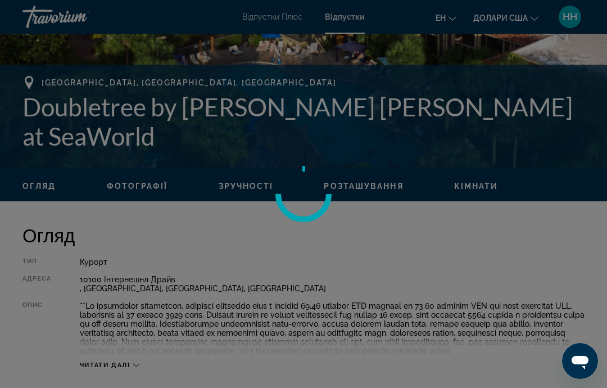
scroll to position [379, 0]
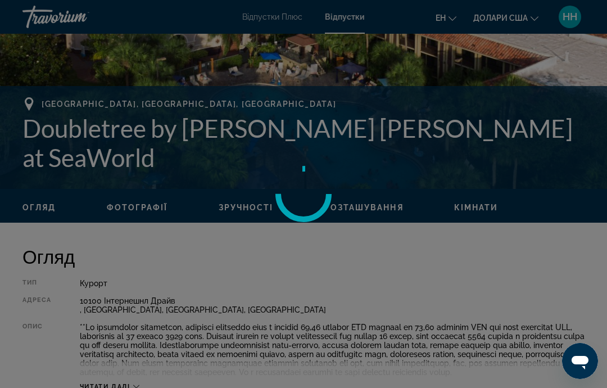
click at [137, 388] on div at bounding box center [303, 194] width 607 height 388
click at [142, 388] on div at bounding box center [303, 194] width 607 height 388
click at [148, 388] on div at bounding box center [303, 194] width 607 height 388
click at [338, 274] on div at bounding box center [303, 194] width 607 height 388
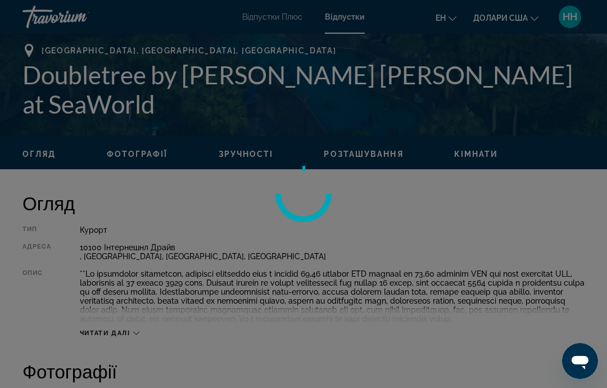
scroll to position [445, 0]
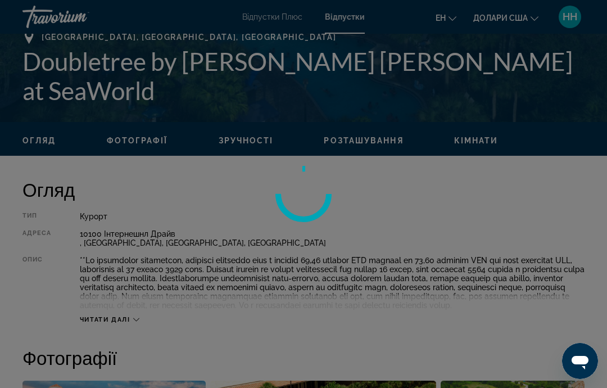
click at [141, 329] on div at bounding box center [303, 194] width 607 height 388
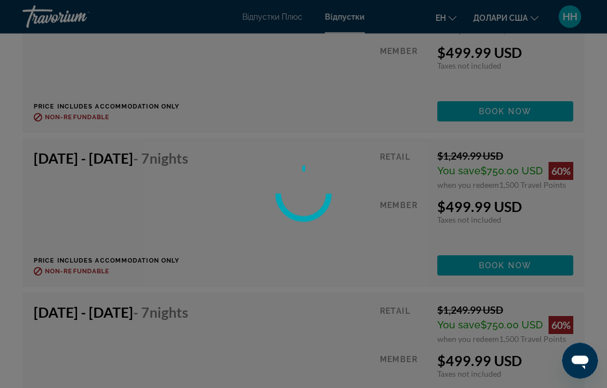
scroll to position [2977, 0]
